Goal: Task Accomplishment & Management: Manage account settings

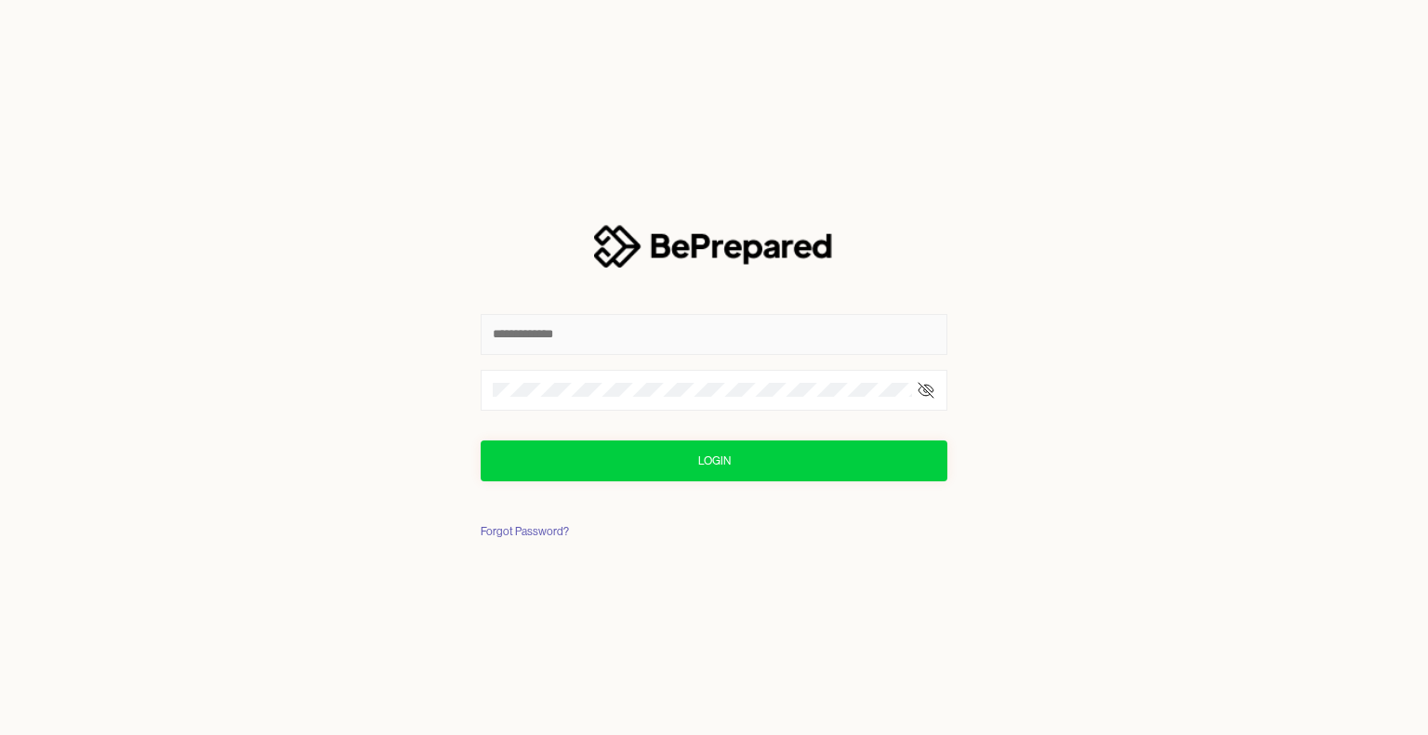
type input "**********"
click at [742, 455] on button "Login" at bounding box center [713, 461] width 467 height 41
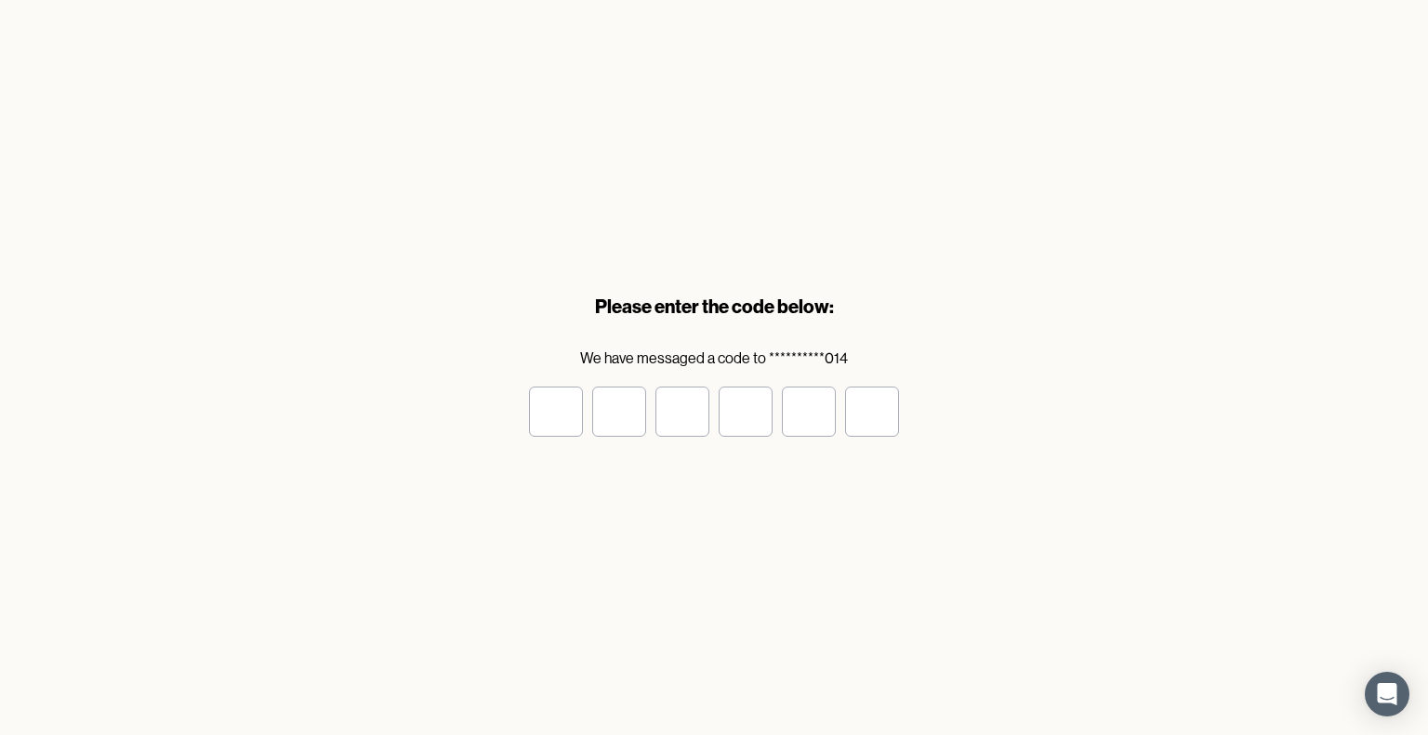
click at [559, 404] on input "tel" at bounding box center [556, 412] width 54 height 50
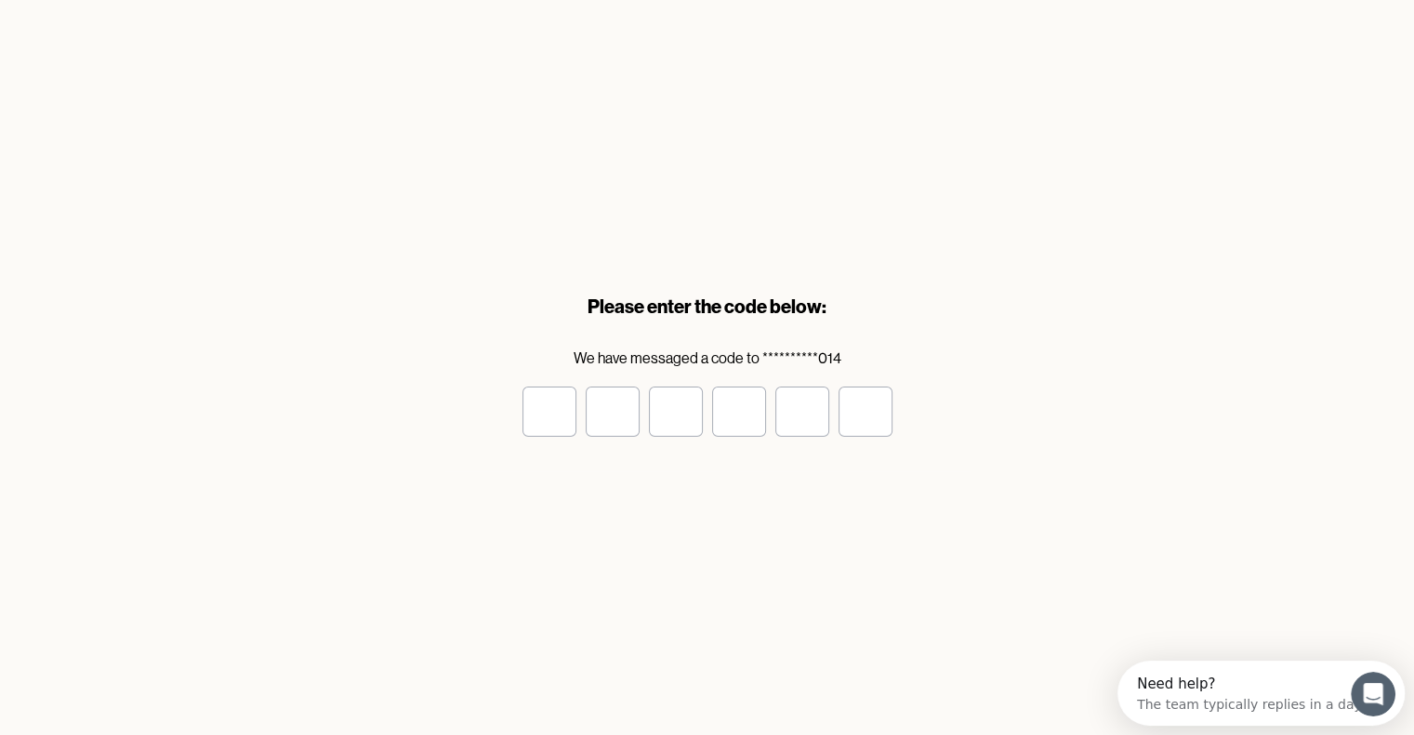
type input "*"
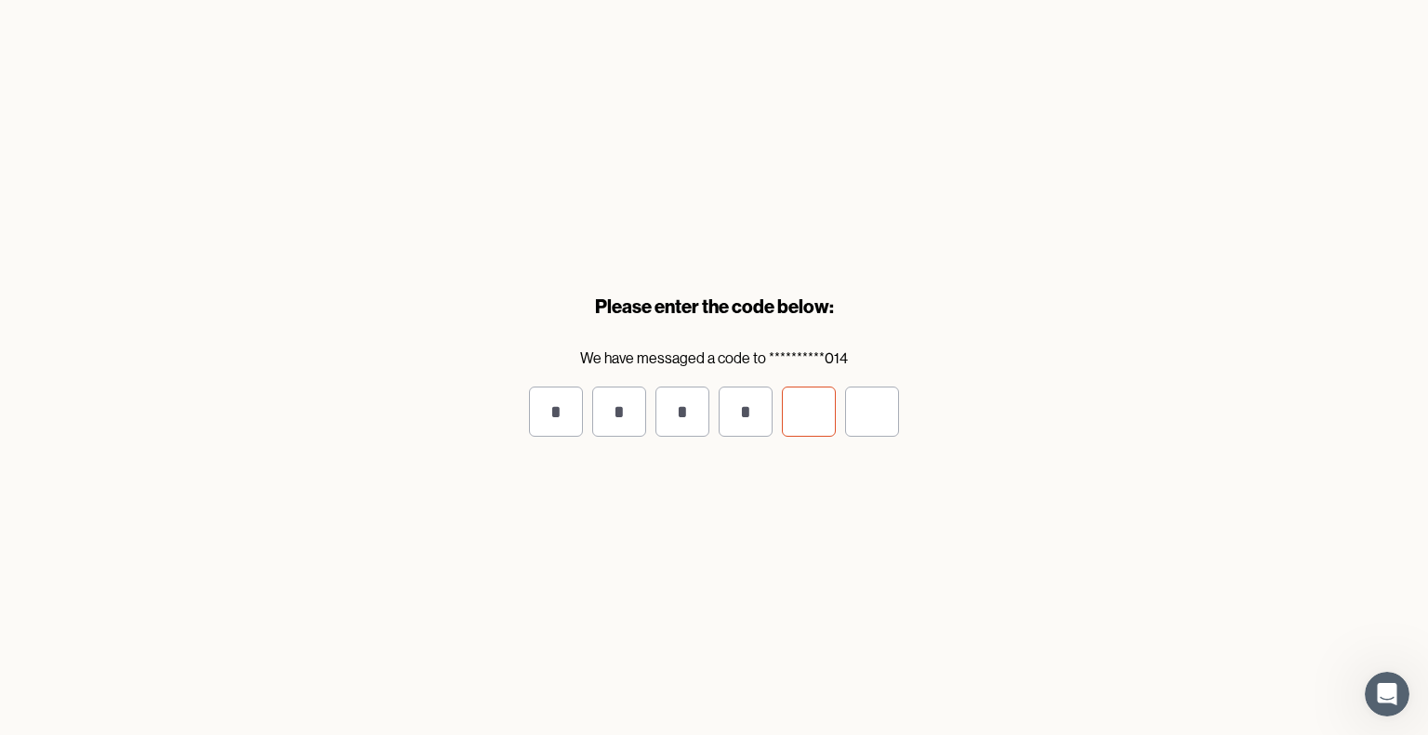
type input "*"
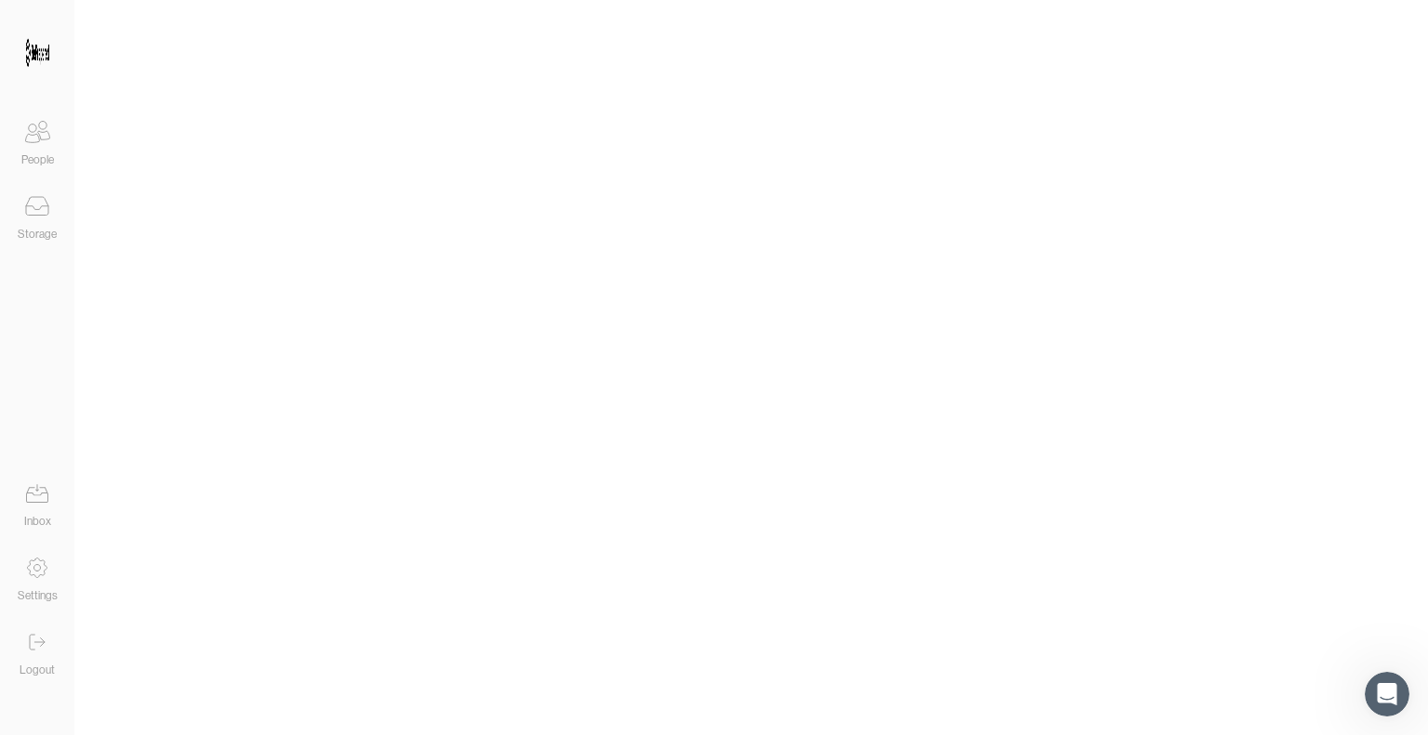
click at [39, 510] on icon at bounding box center [37, 493] width 37 height 37
click at [40, 207] on icon at bounding box center [37, 208] width 22 height 4
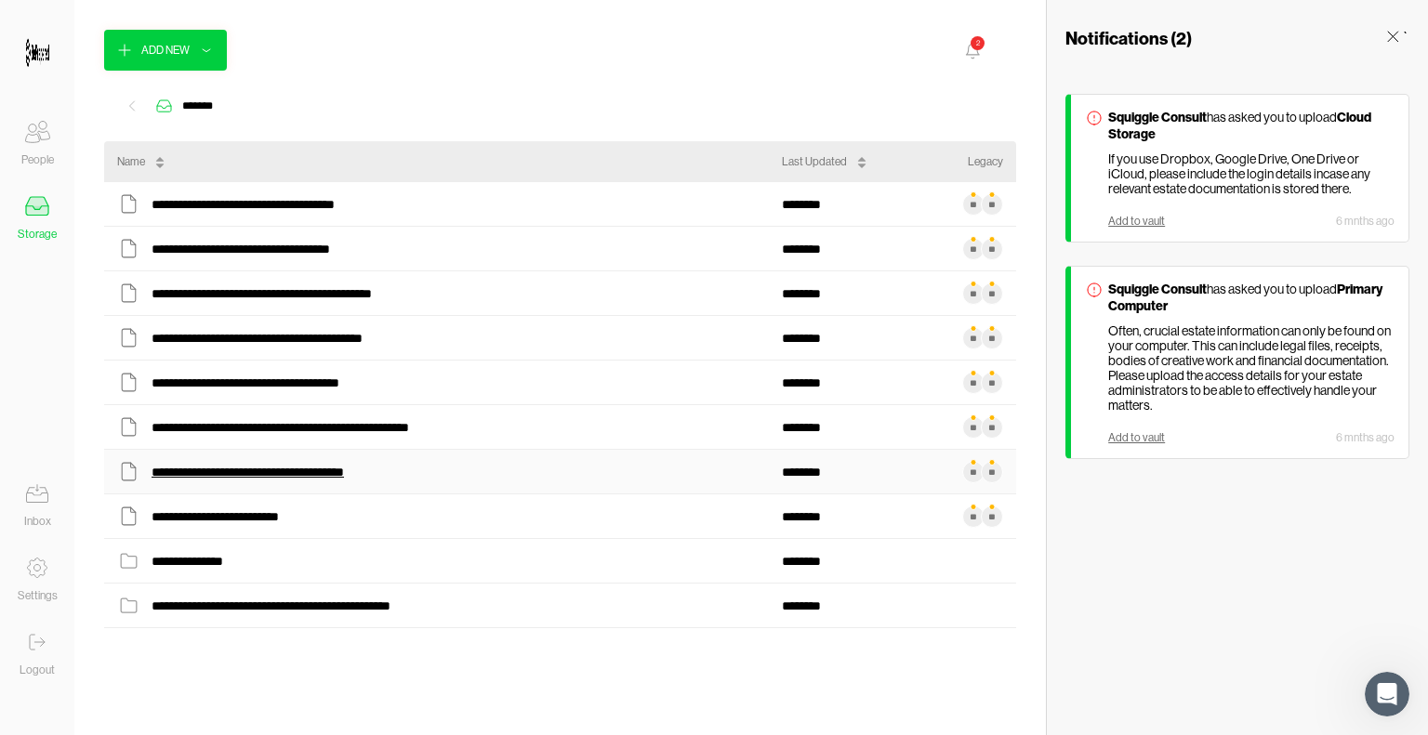
click at [303, 475] on div "**********" at bounding box center [262, 472] width 222 height 24
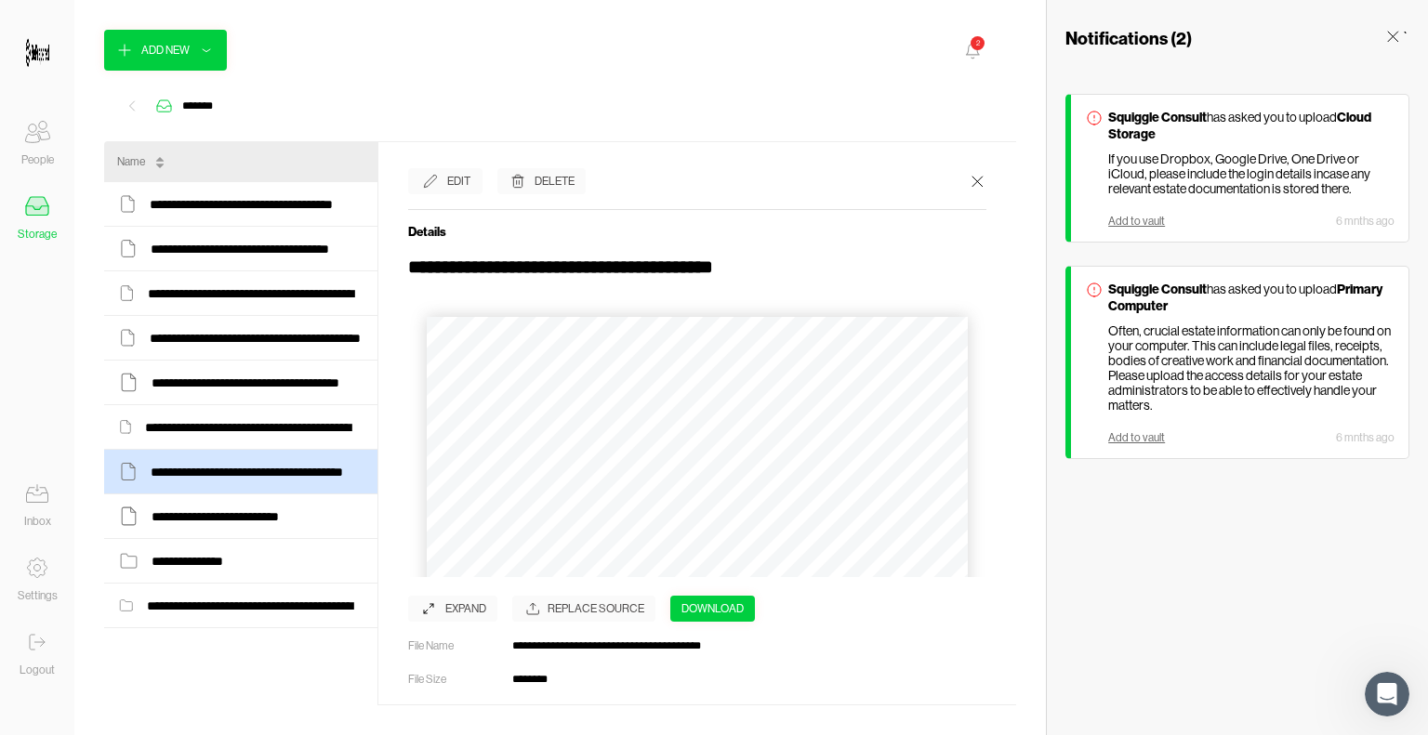
click at [467, 609] on div "Expand" at bounding box center [465, 608] width 41 height 19
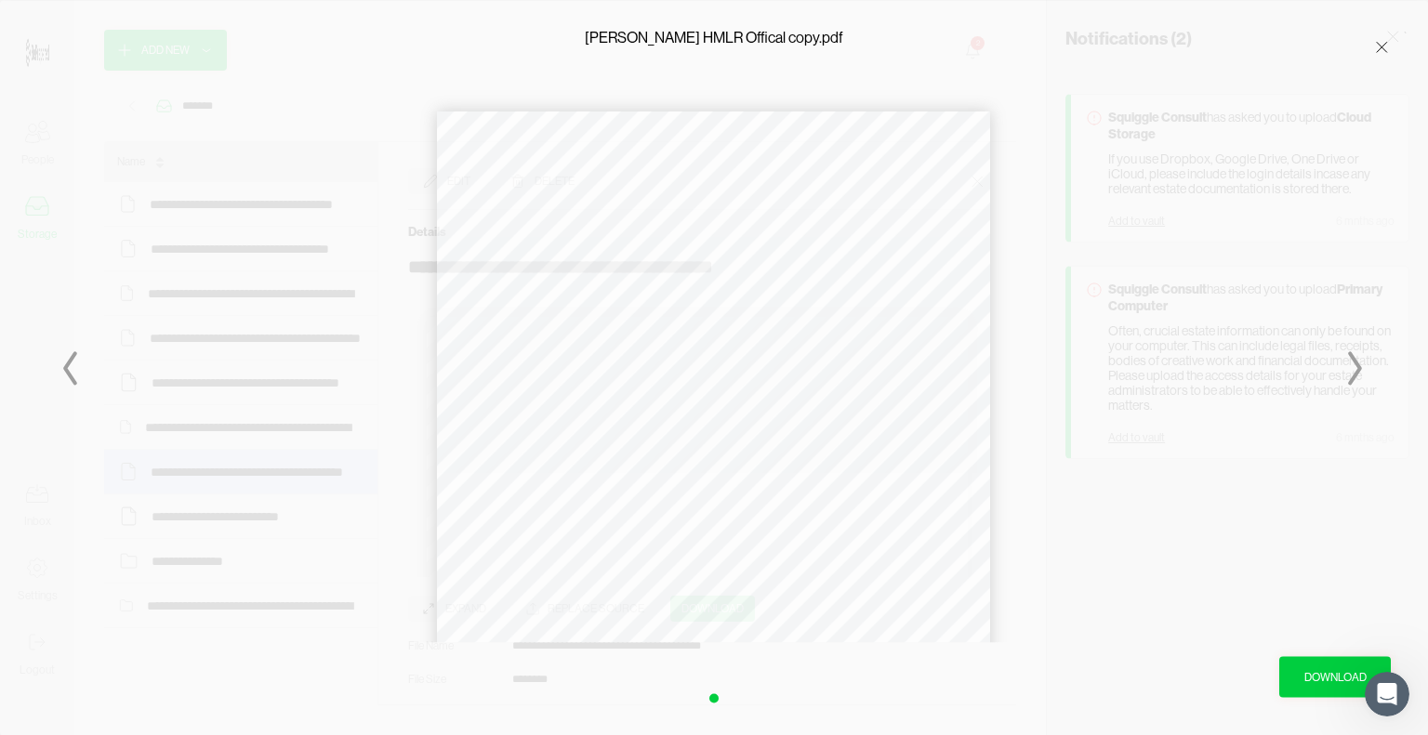
click at [1378, 51] on icon at bounding box center [1381, 46] width 19 height 19
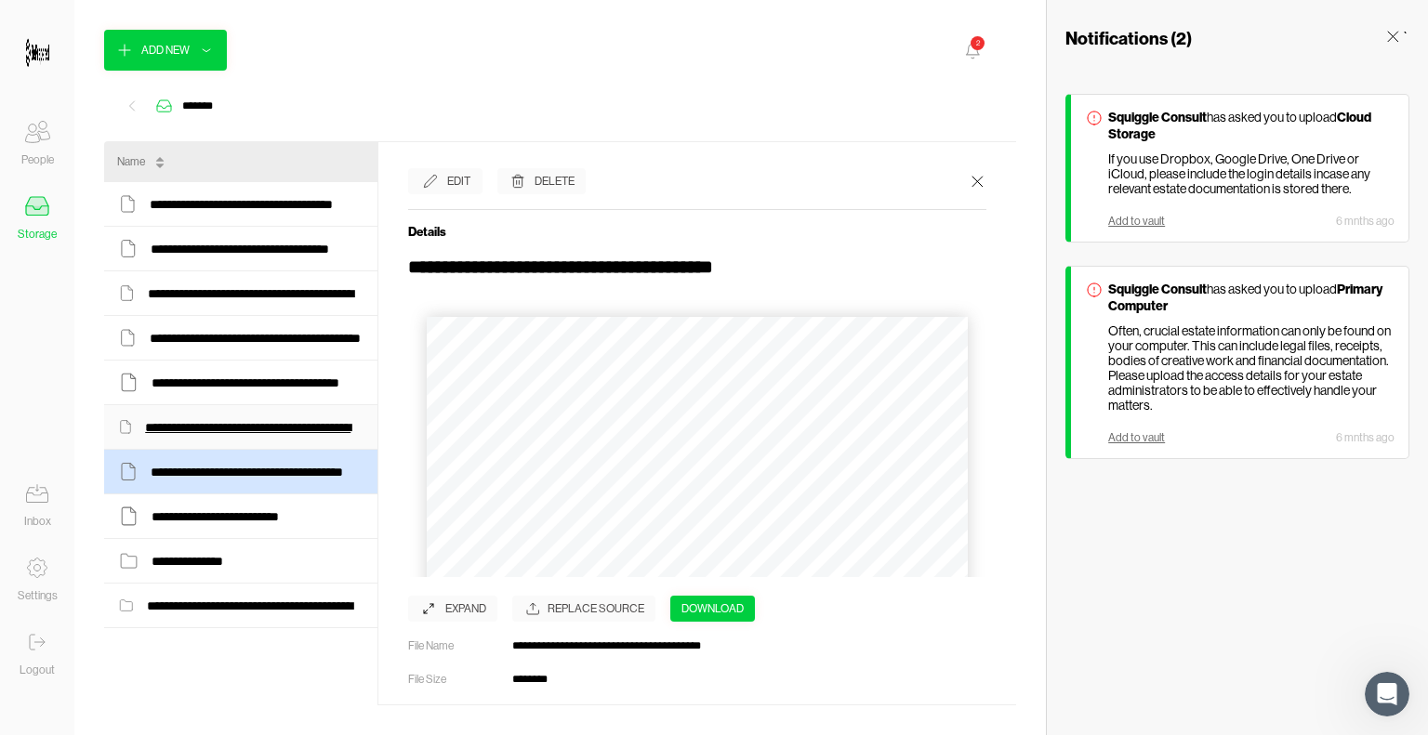
click at [227, 428] on div "**********" at bounding box center [254, 427] width 219 height 24
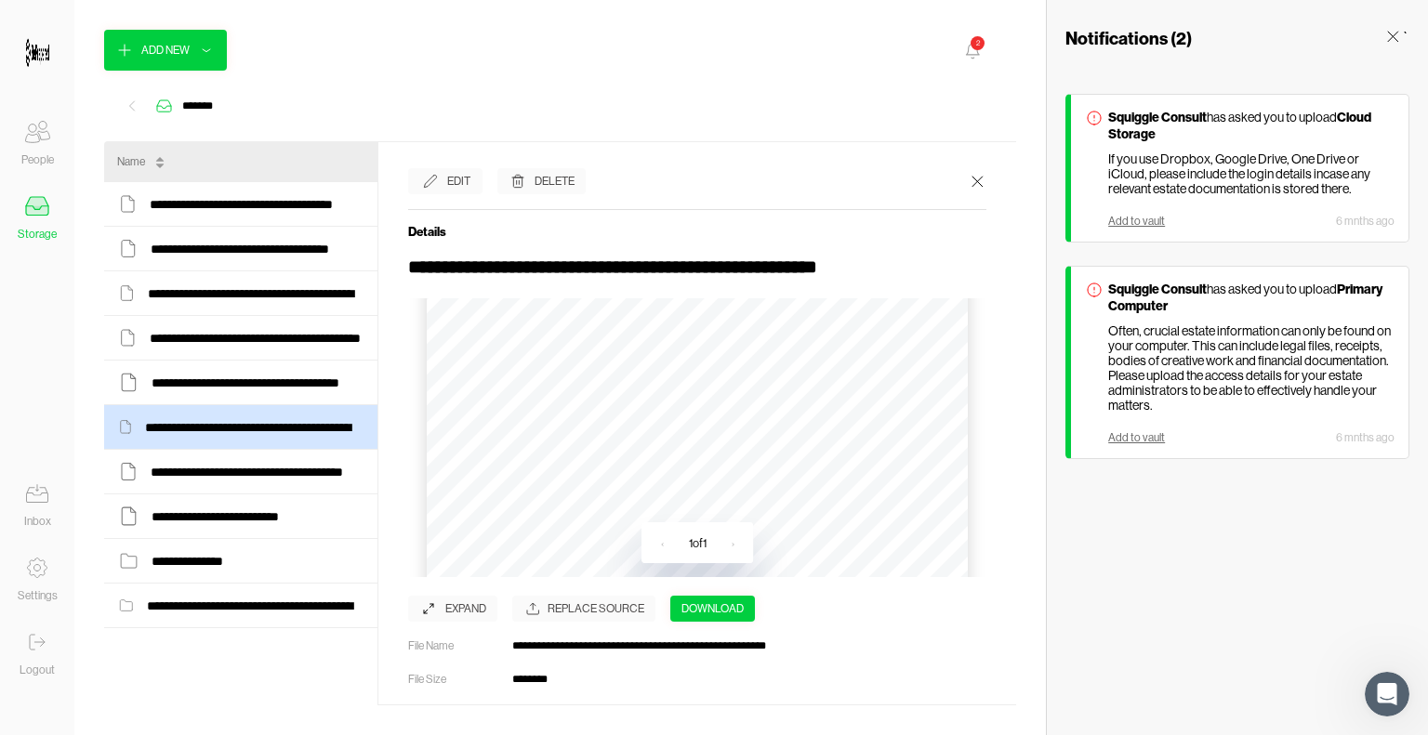
scroll to position [279, 0]
click at [1394, 34] on icon at bounding box center [1393, 37] width 10 height 10
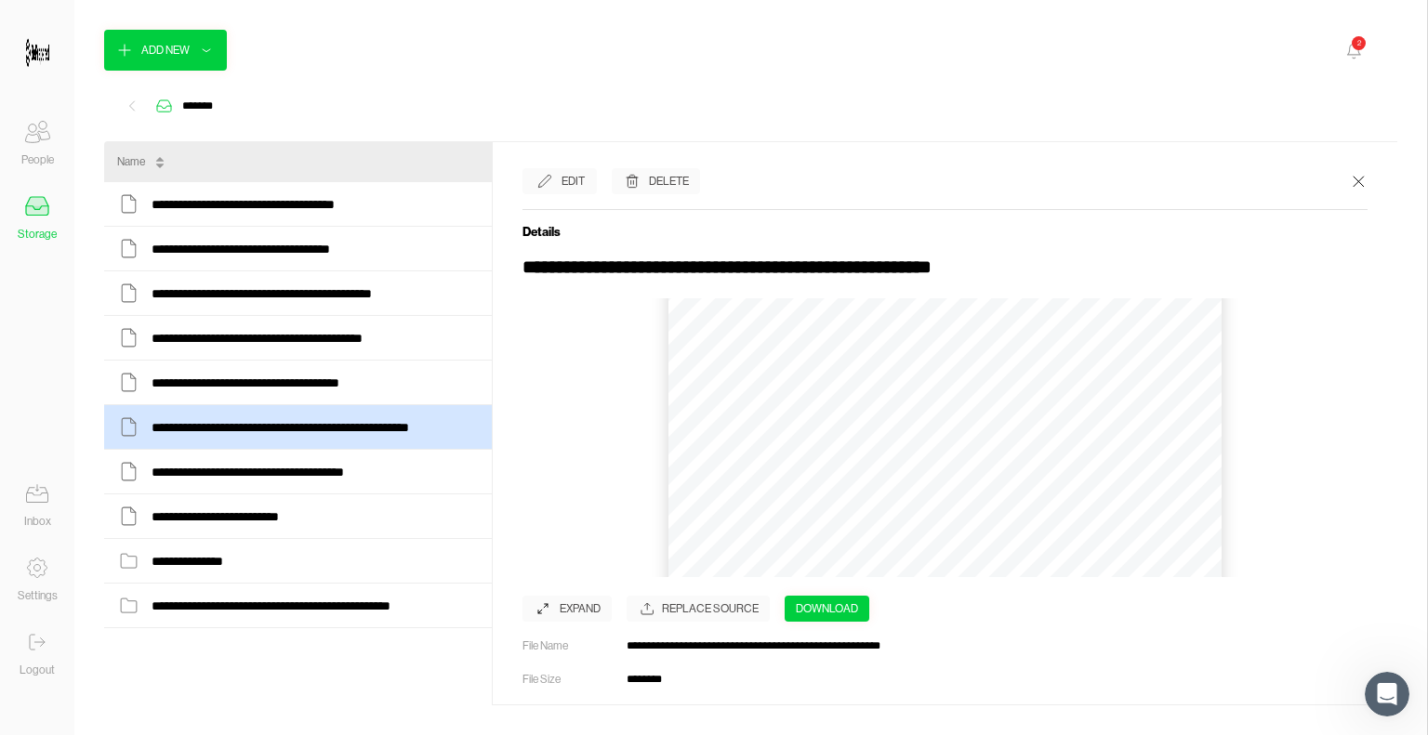
click at [1361, 48] on div "2" at bounding box center [1358, 43] width 14 height 14
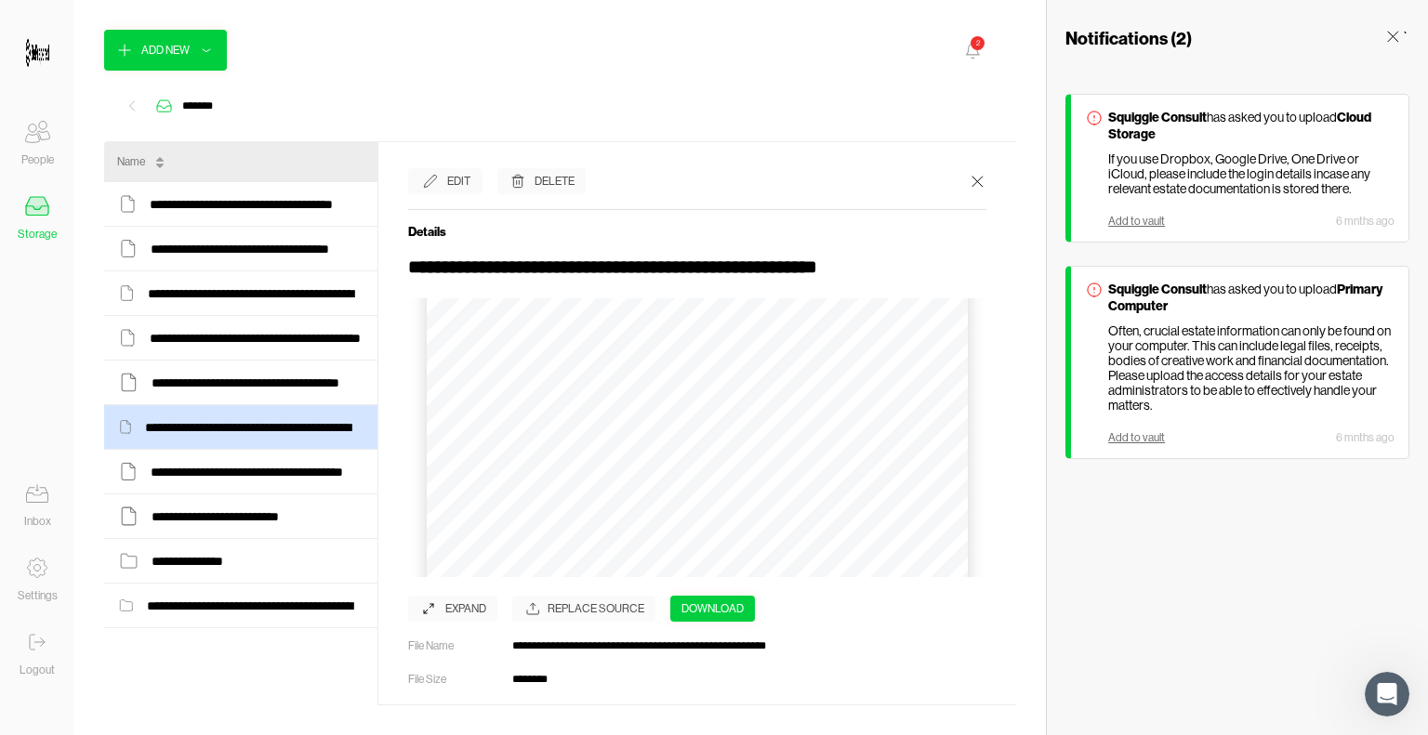
click at [33, 496] on icon at bounding box center [37, 493] width 37 height 37
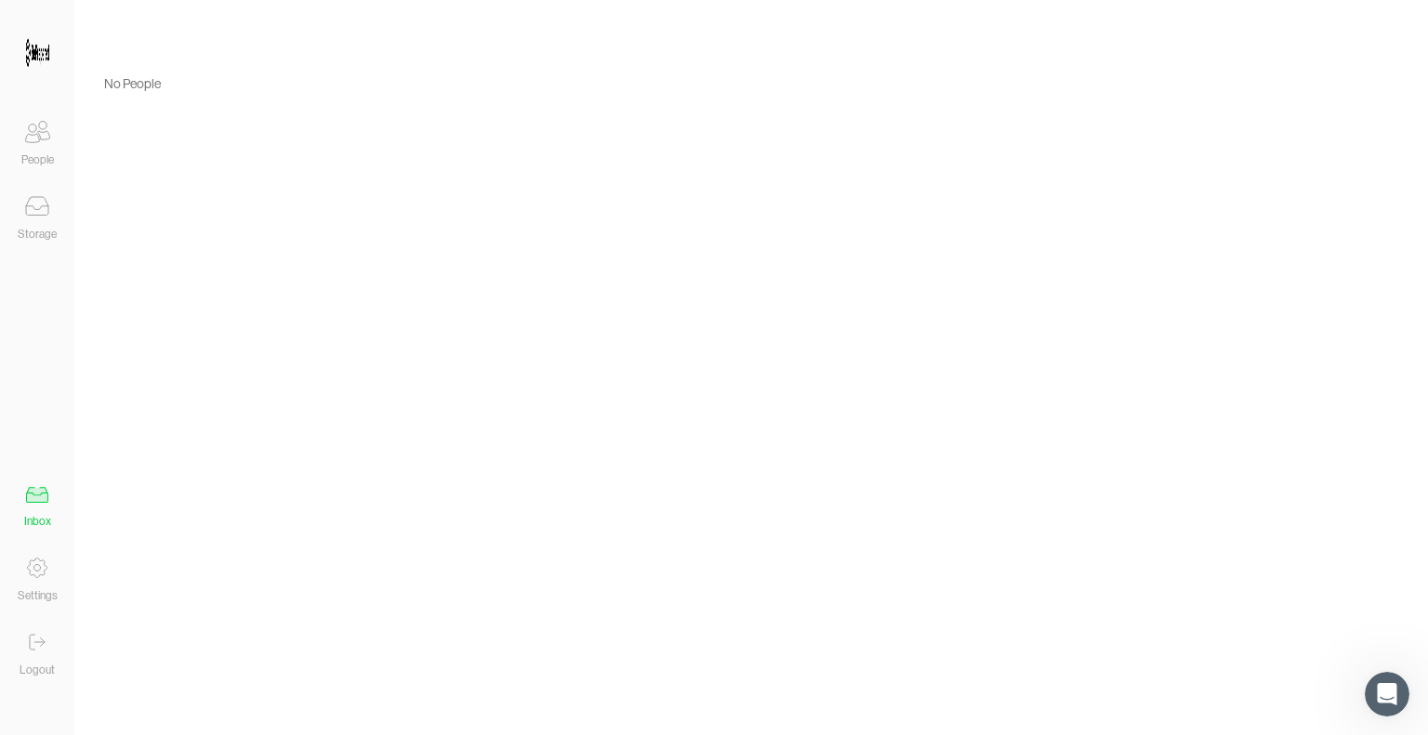
click at [37, 204] on icon at bounding box center [37, 206] width 37 height 37
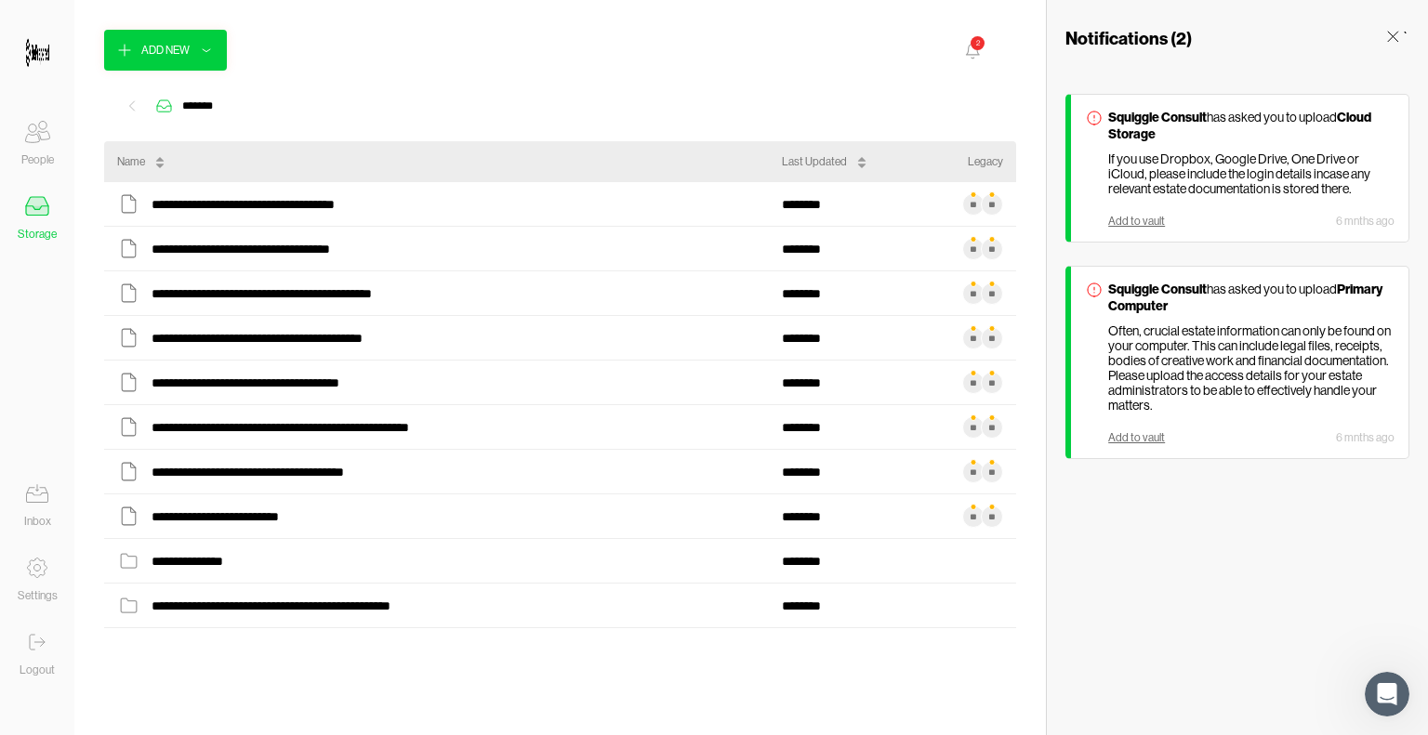
click at [35, 139] on icon at bounding box center [37, 131] width 37 height 37
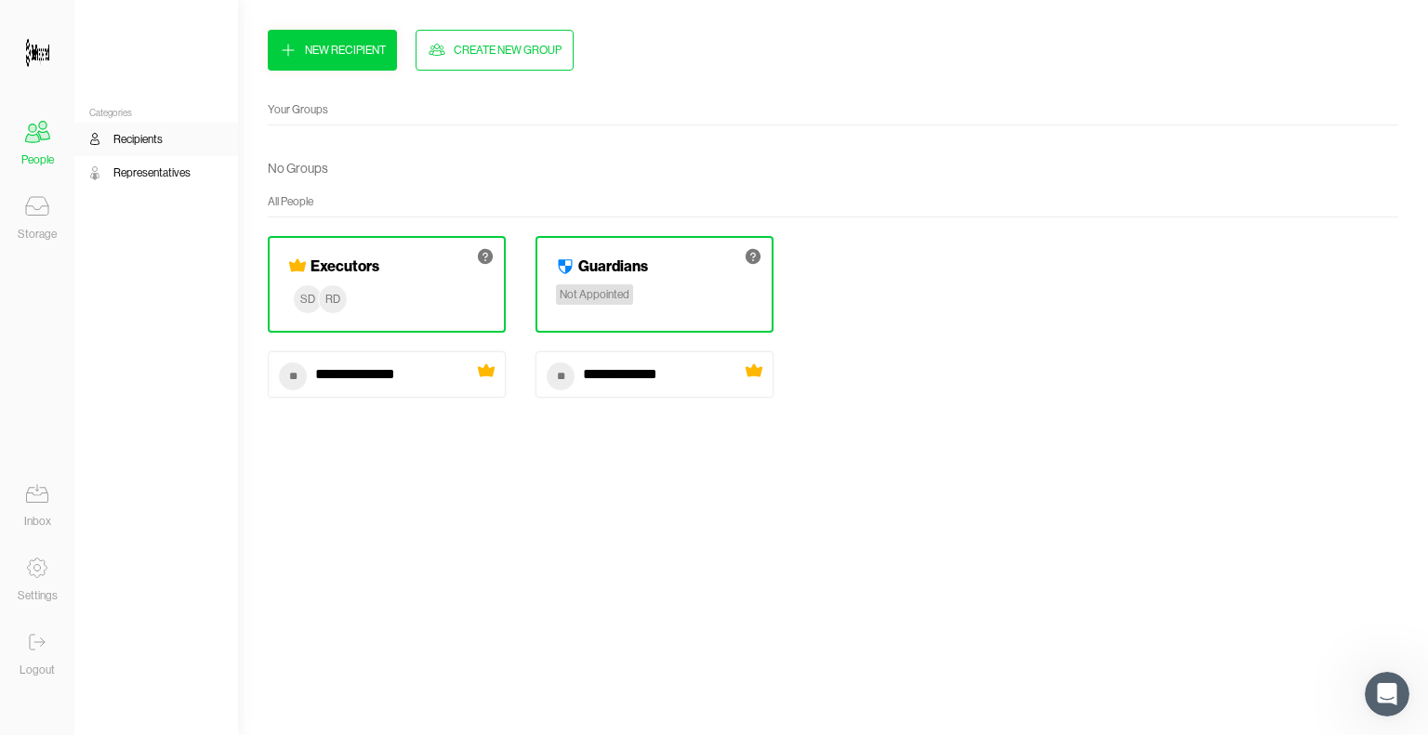
click at [319, 53] on div "New Recipient" at bounding box center [345, 50] width 81 height 19
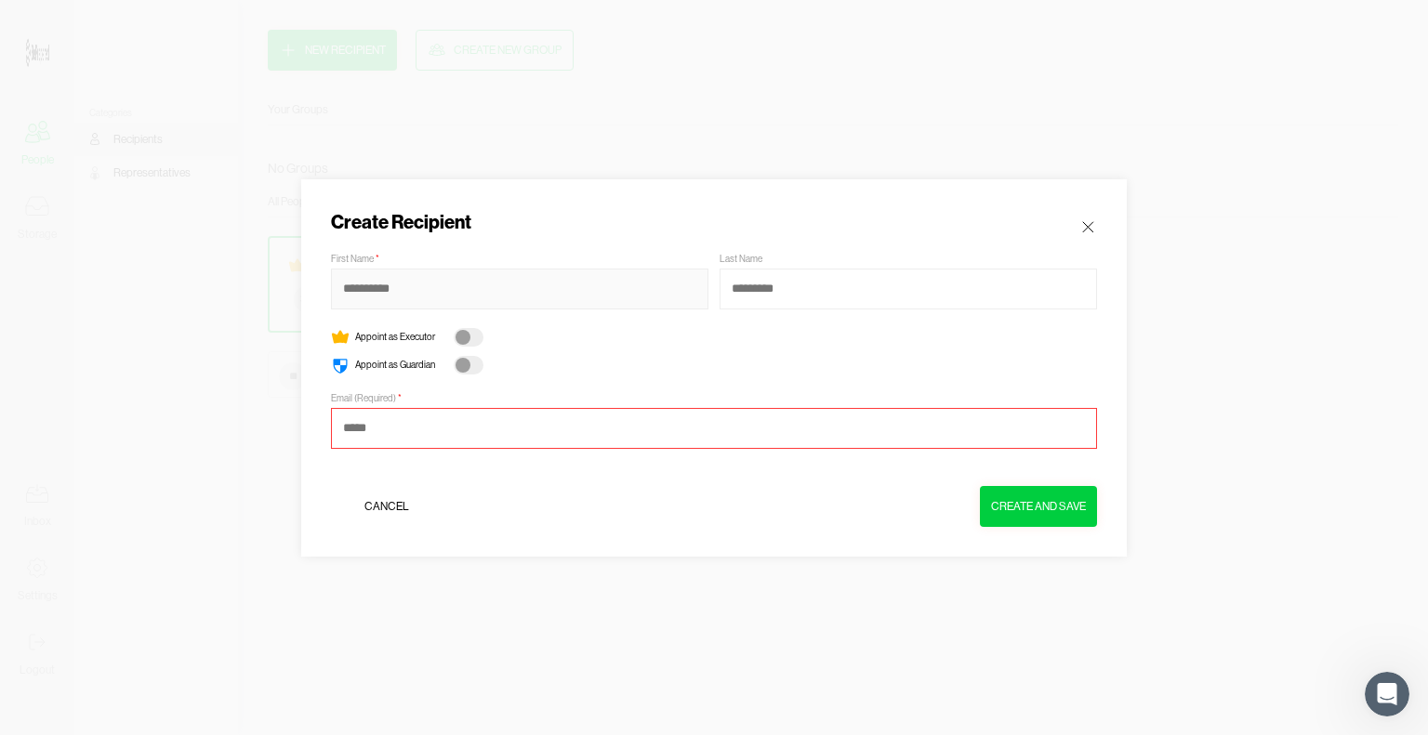
click at [432, 283] on input at bounding box center [519, 289] width 377 height 41
click at [1092, 226] on icon at bounding box center [1087, 226] width 19 height 19
